Goal: Information Seeking & Learning: Learn about a topic

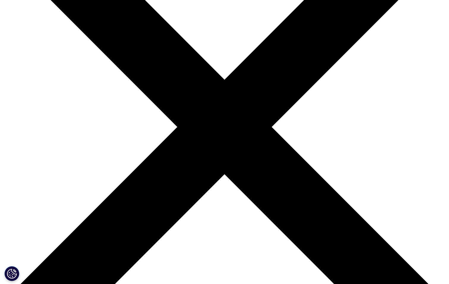
scroll to position [66, 0]
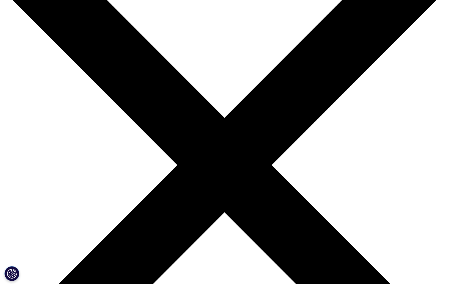
drag, startPoint x: 251, startPoint y: 157, endPoint x: 107, endPoint y: 133, distance: 145.8
drag, startPoint x: 245, startPoint y: 157, endPoint x: 110, endPoint y: 136, distance: 136.3
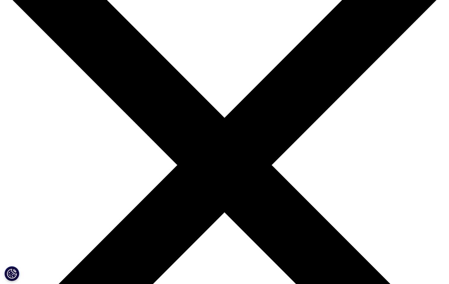
drag, startPoint x: 178, startPoint y: 201, endPoint x: 113, endPoint y: 168, distance: 73.2
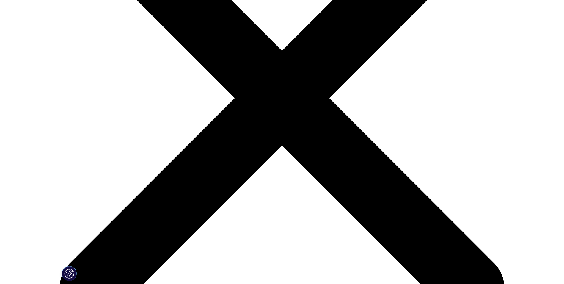
scroll to position [215, 0]
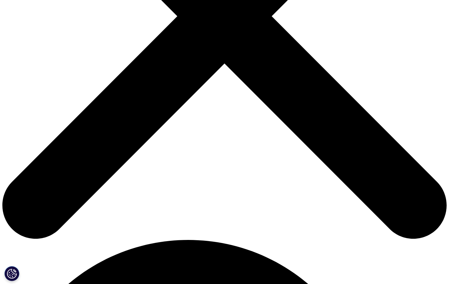
drag, startPoint x: 346, startPoint y: 70, endPoint x: 138, endPoint y: 39, distance: 210.4
drag, startPoint x: 113, startPoint y: 78, endPoint x: 207, endPoint y: 114, distance: 100.7
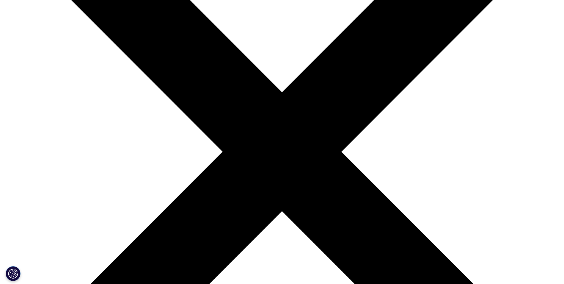
scroll to position [125, 0]
